Goal: Information Seeking & Learning: Compare options

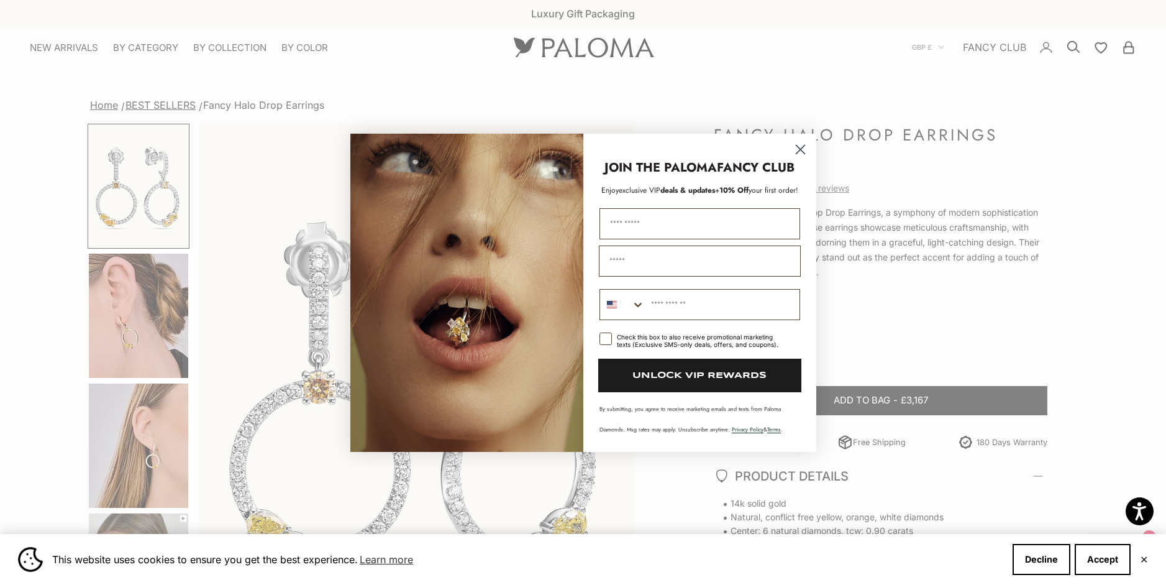
click at [803, 145] on circle "Close dialog" at bounding box center [800, 149] width 20 height 20
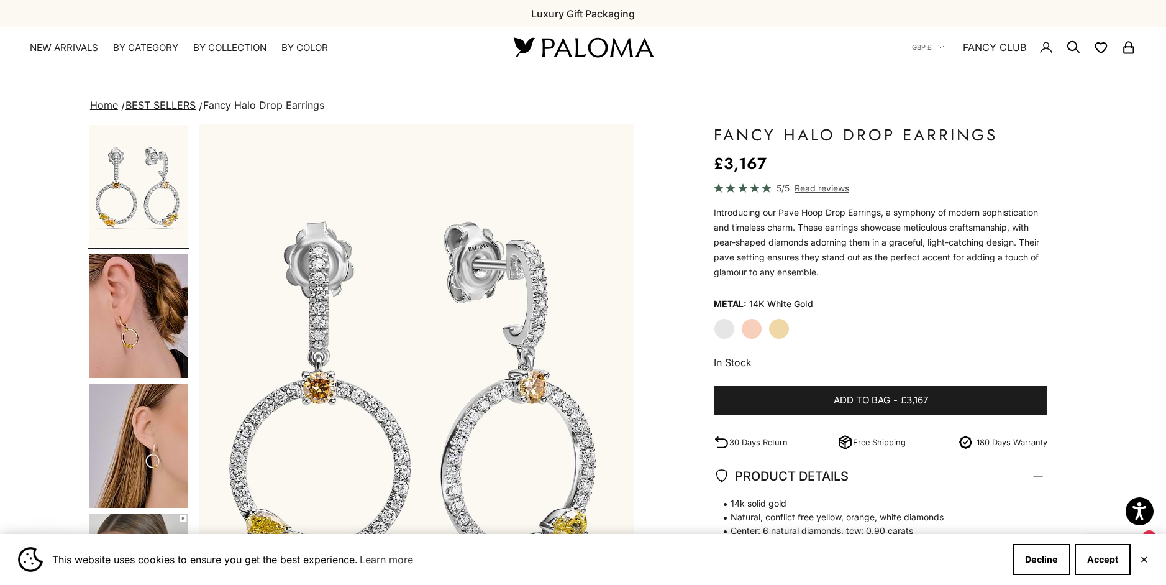
click at [136, 297] on img "Go to item 4" at bounding box center [138, 315] width 99 height 124
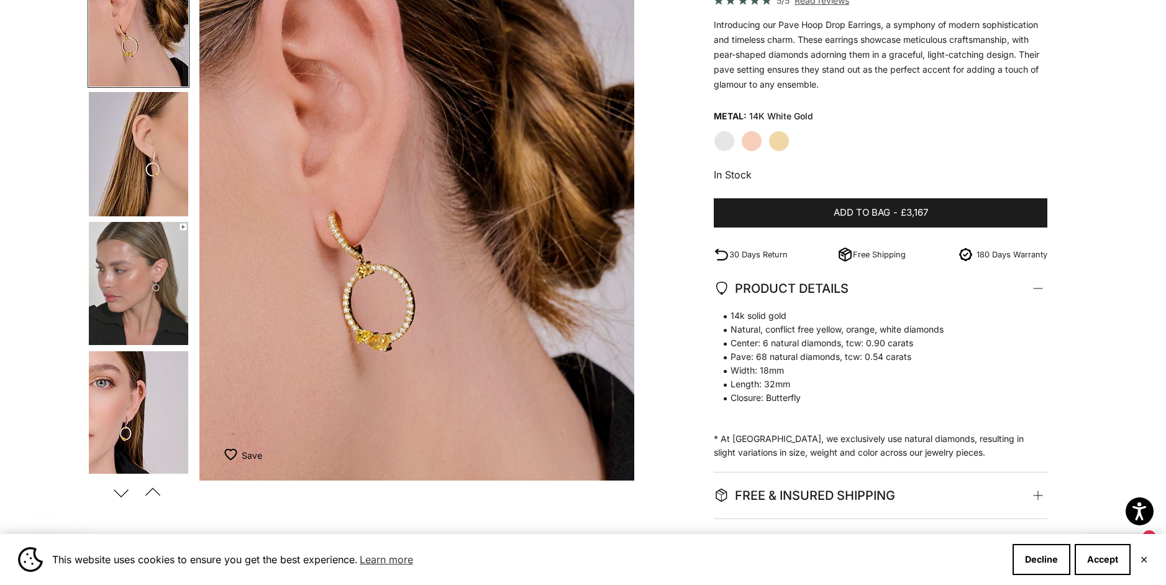
scroll to position [189, 0]
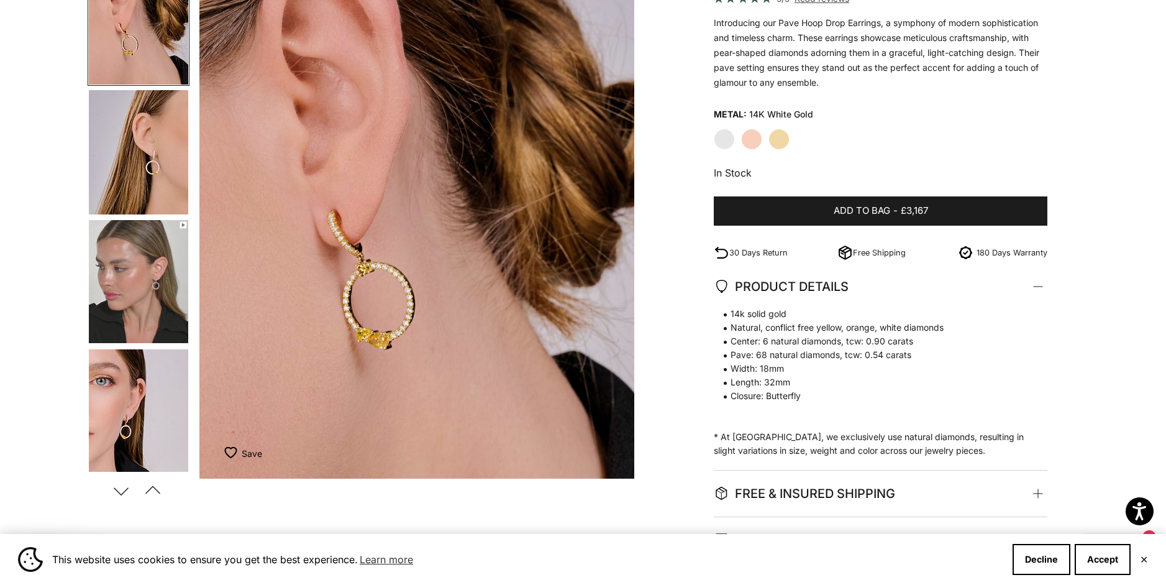
click at [166, 268] on img "Go to item 6" at bounding box center [138, 281] width 99 height 123
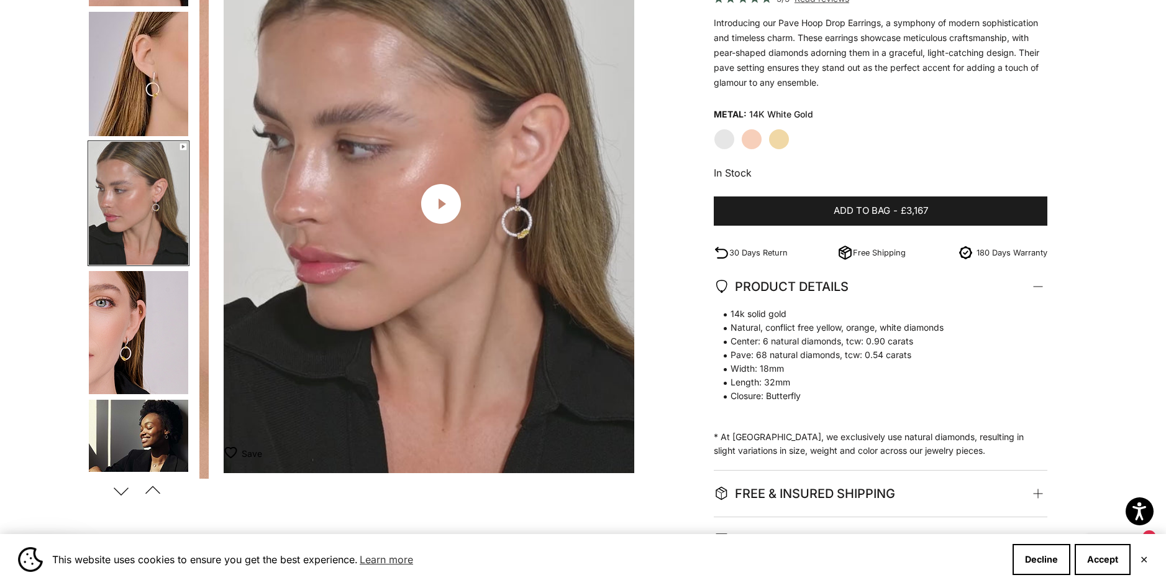
scroll to position [0, 1350]
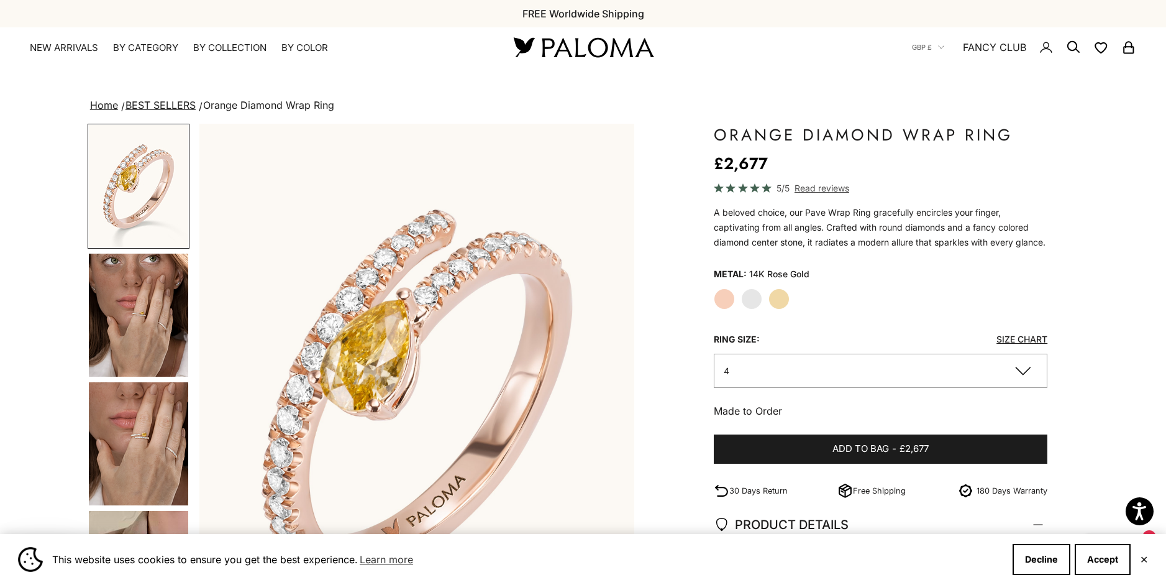
click at [147, 333] on img "Go to item 4" at bounding box center [138, 314] width 99 height 123
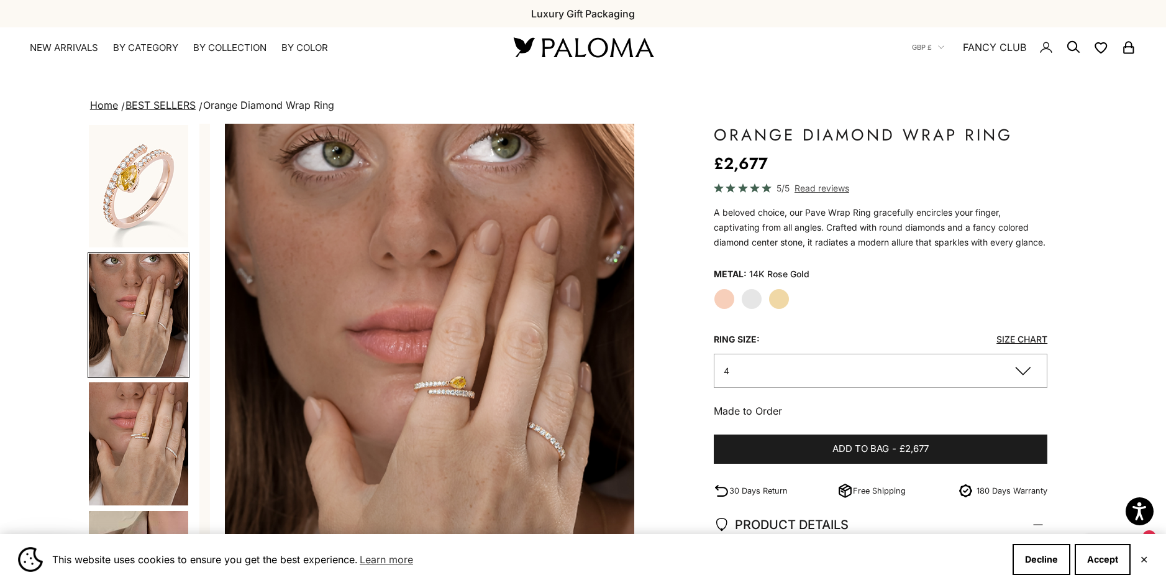
scroll to position [0, 450]
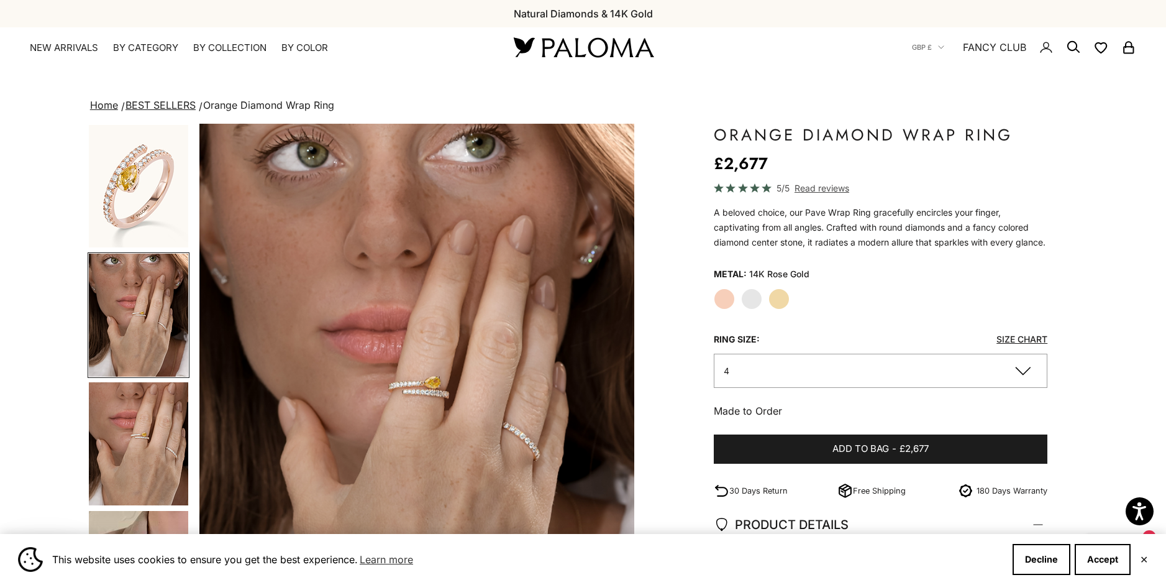
click at [781, 309] on label "Yellow Gold" at bounding box center [778, 298] width 21 height 21
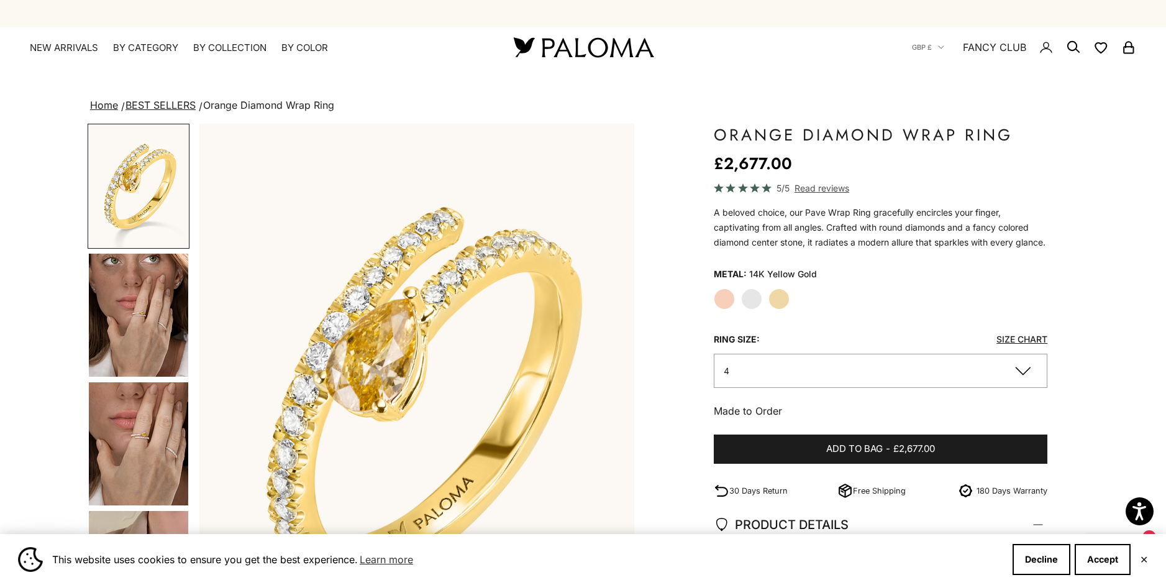
click at [143, 338] on img "Go to item 4" at bounding box center [138, 314] width 99 height 123
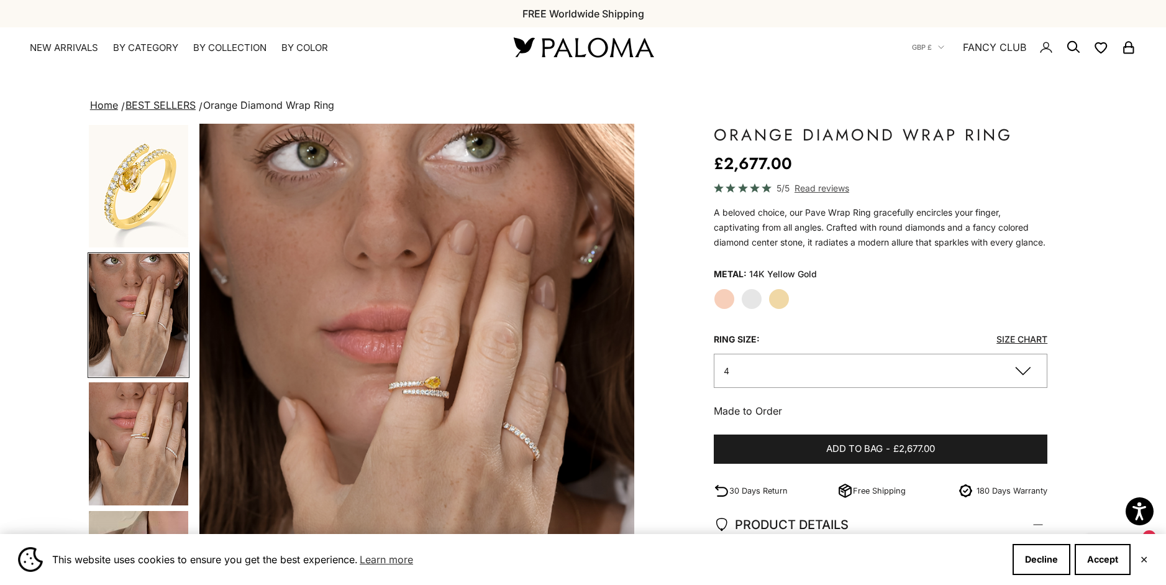
click at [134, 403] on img "Go to item 5" at bounding box center [138, 443] width 99 height 123
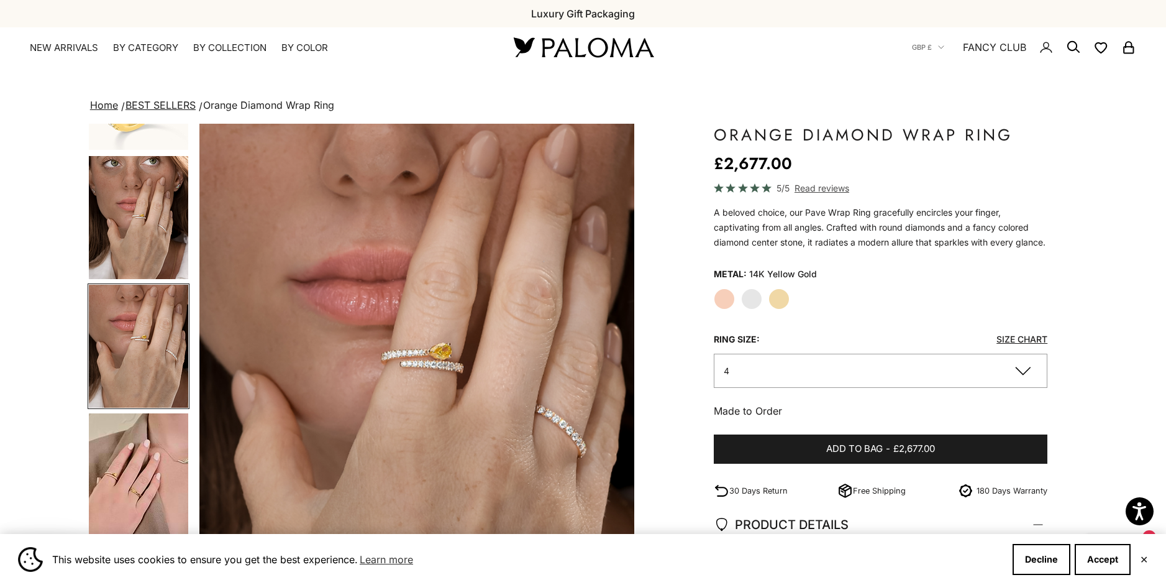
scroll to position [99, 0]
click at [130, 460] on img "Go to item 6" at bounding box center [138, 472] width 99 height 122
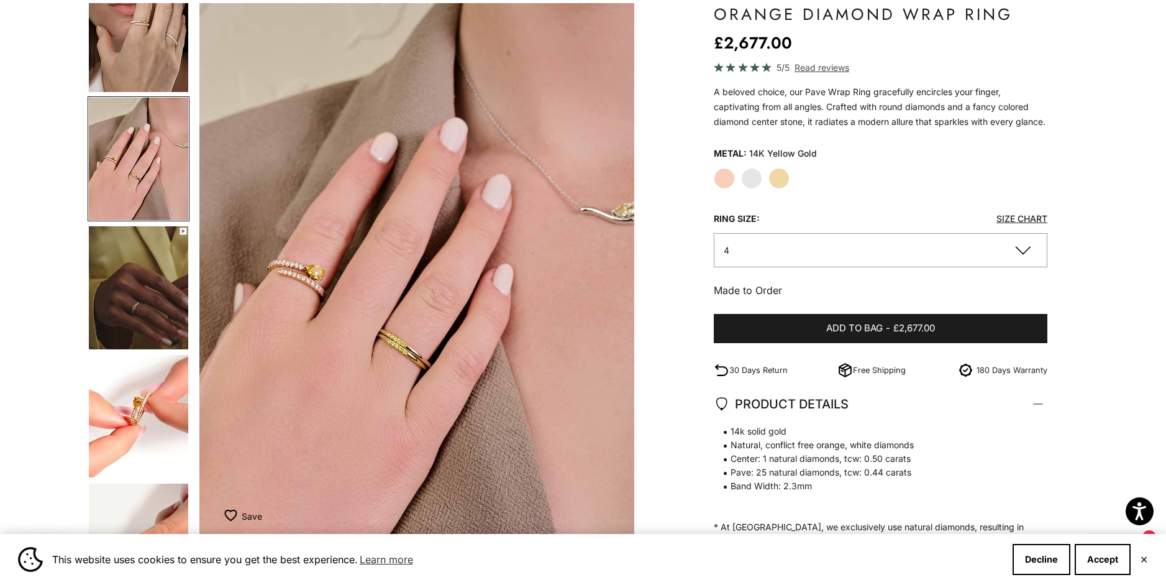
scroll to position [127, 0]
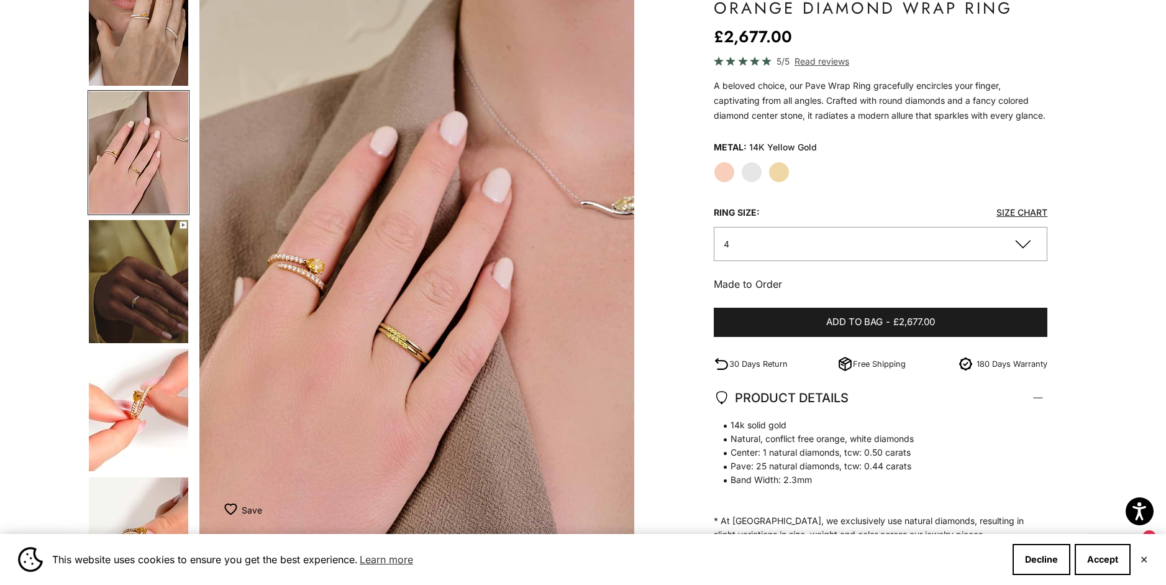
click at [149, 386] on img "Go to item 8" at bounding box center [138, 409] width 99 height 122
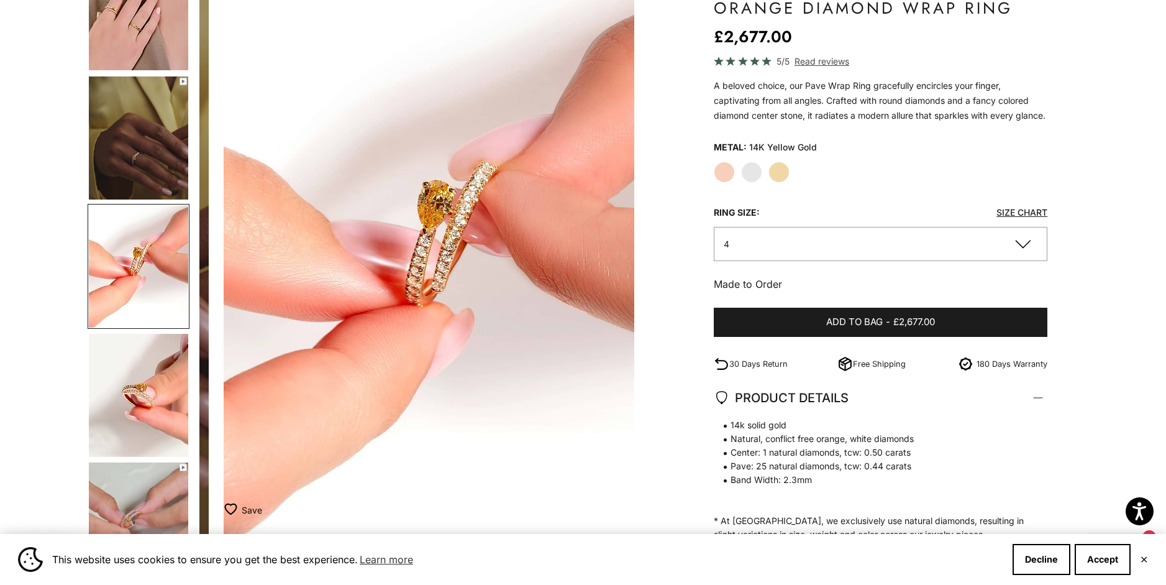
scroll to position [0, 2250]
